Goal: Task Accomplishment & Management: Use online tool/utility

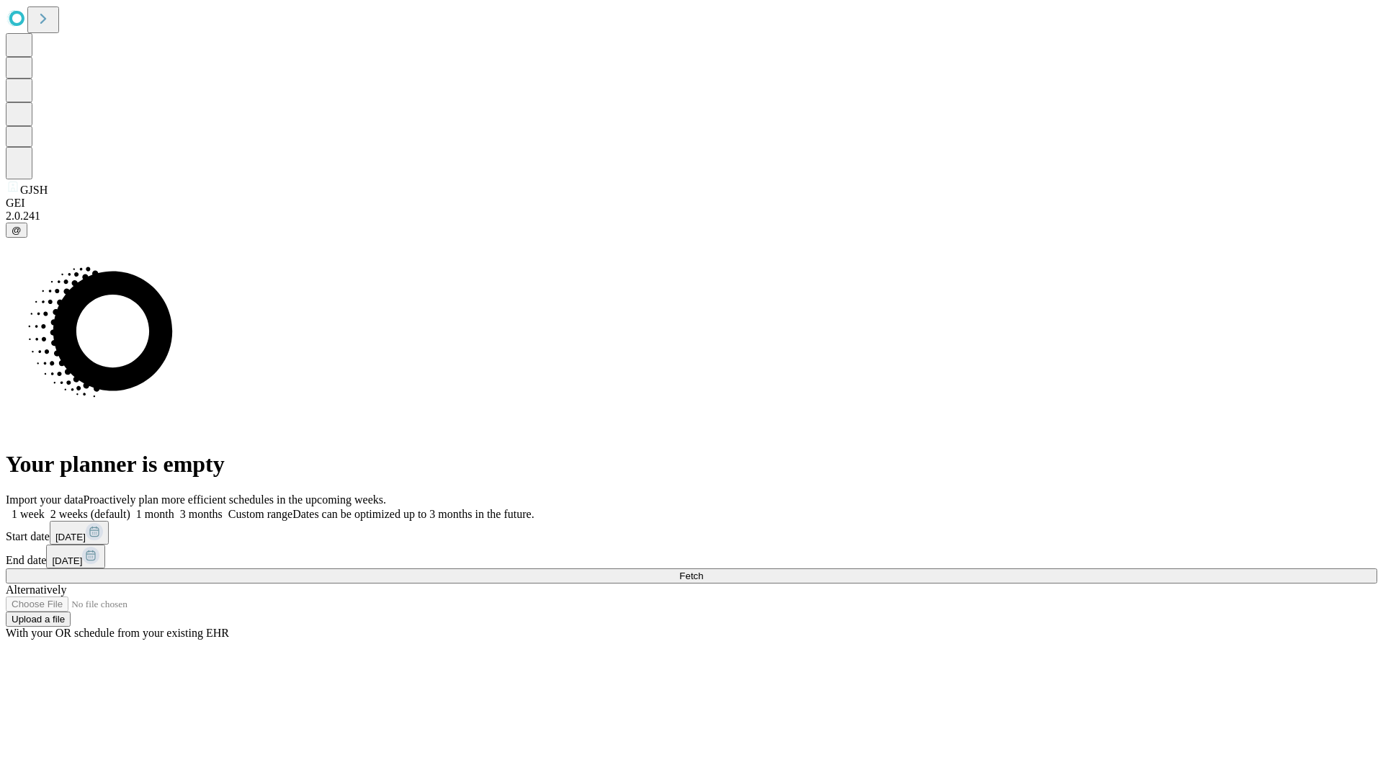
click at [703, 570] on span "Fetch" at bounding box center [691, 575] width 24 height 11
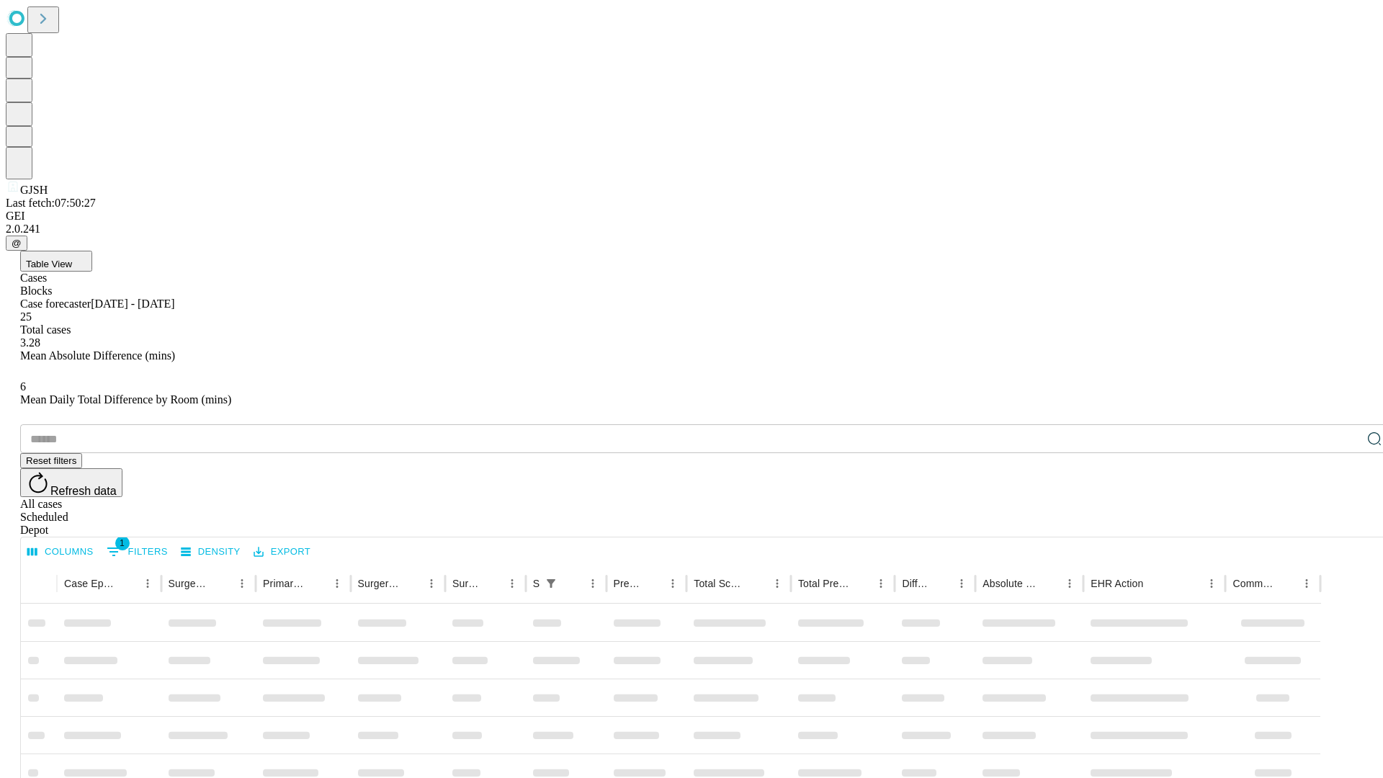
click at [1345, 524] on div "Depot" at bounding box center [705, 530] width 1371 height 13
